Goal: Browse casually: Explore the website without a specific task or goal

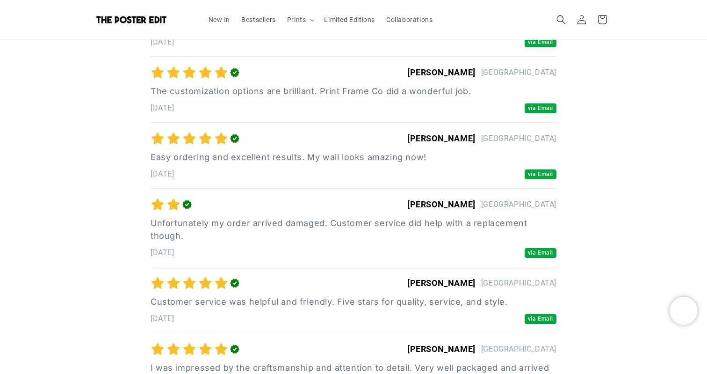
scroll to position [2847, 0]
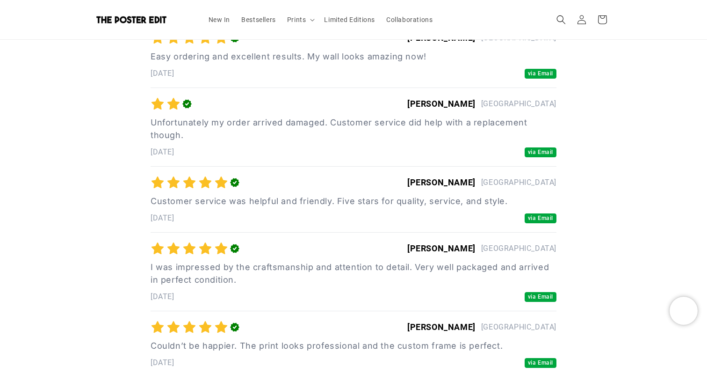
click at [189, 104] on polygon "button" at bounding box center [186, 104] width 9 height 9
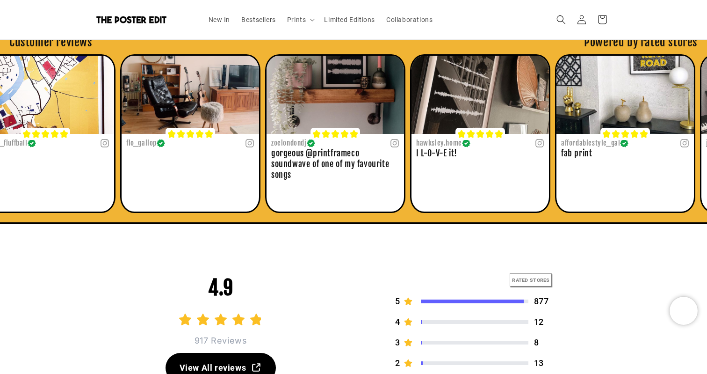
scroll to position [0, 182]
click at [307, 150] on h3 "gorgeous @printframeco soundwave of one of my favourite songs" at bounding box center [335, 164] width 128 height 33
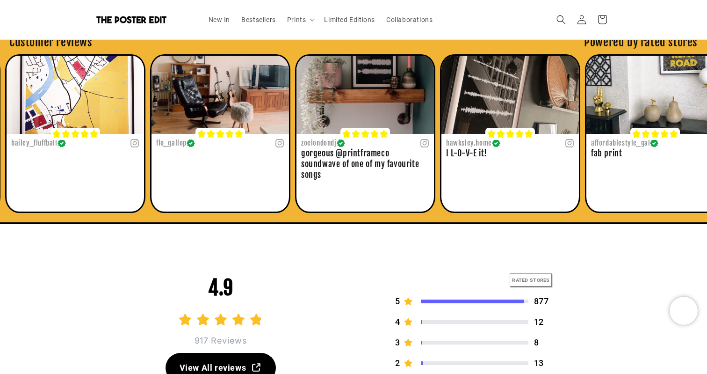
drag, startPoint x: 307, startPoint y: 152, endPoint x: 330, endPoint y: 156, distance: 22.8
click at [335, 156] on h3 "gorgeous @printframeco soundwave of one of my favourite songs" at bounding box center [365, 164] width 128 height 33
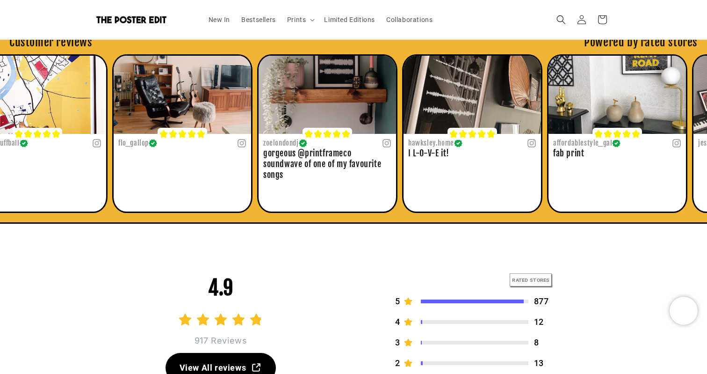
drag, startPoint x: 325, startPoint y: 160, endPoint x: 181, endPoint y: 173, distance: 144.6
click at [263, 174] on h3 "gorgeous @printframeco soundwave of one of my favourite songs" at bounding box center [327, 164] width 128 height 33
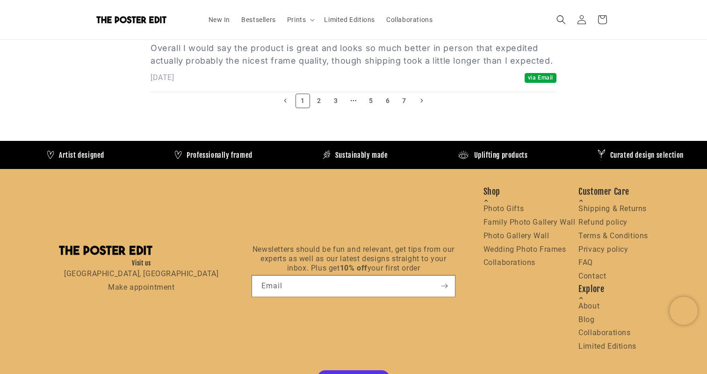
click at [323, 100] on link "2" at bounding box center [319, 101] width 15 height 15
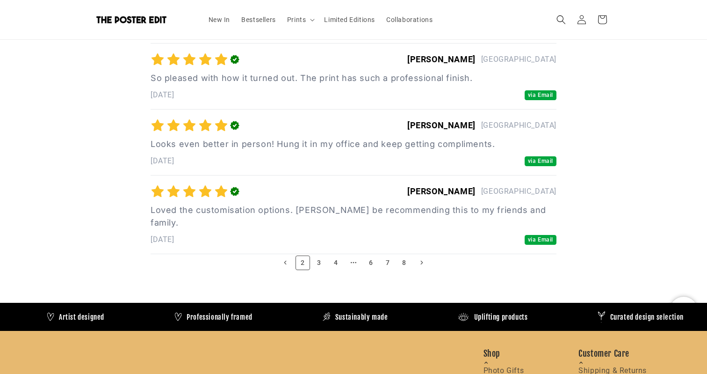
scroll to position [0, 0]
click at [286, 255] on link "Previous" at bounding box center [285, 262] width 16 height 15
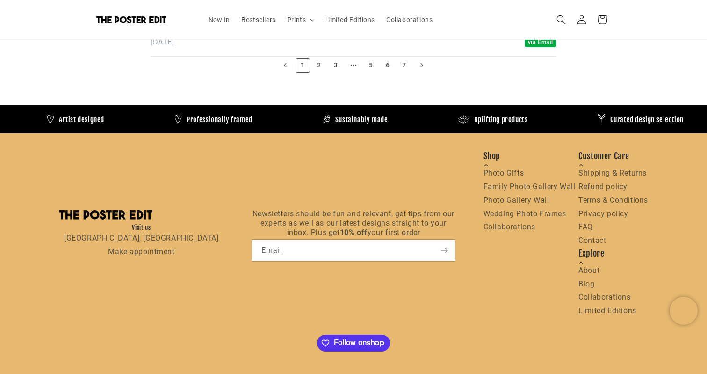
scroll to position [4159, 0]
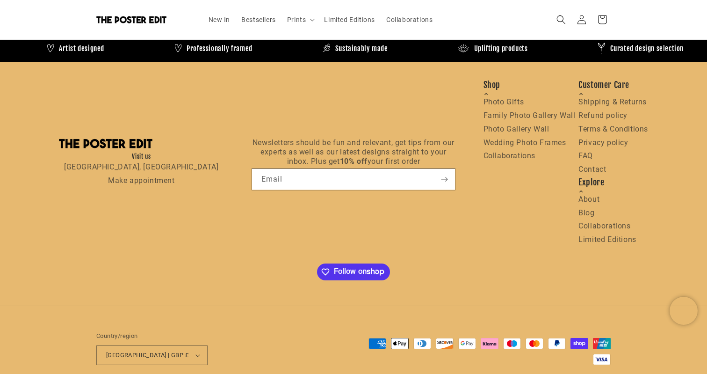
click at [133, 108] on div "Visit us [GEOGRAPHIC_DATA], [GEOGRAPHIC_DATA] Make appointment <__hrp__ xmlns="…" at bounding box center [353, 162] width 598 height 201
click icon
click at [234, 115] on icon "<__hrp__ xmlns="" data-ext-id="eanggfilgoajaocelnaflolkadkeghjp">" at bounding box center [353, 162] width 241 height 147
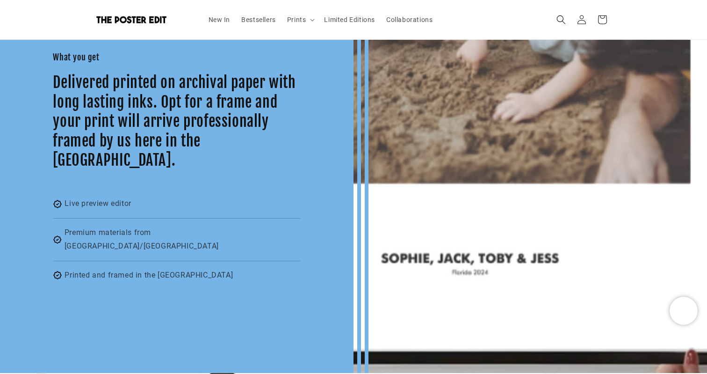
scroll to position [0, 182]
